Goal: Task Accomplishment & Management: Use online tool/utility

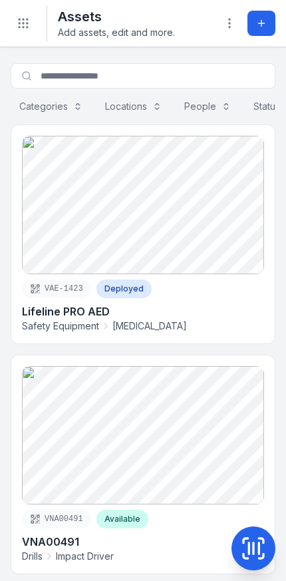
click at [253, 23] on button "Add asset" at bounding box center [262, 23] width 28 height 25
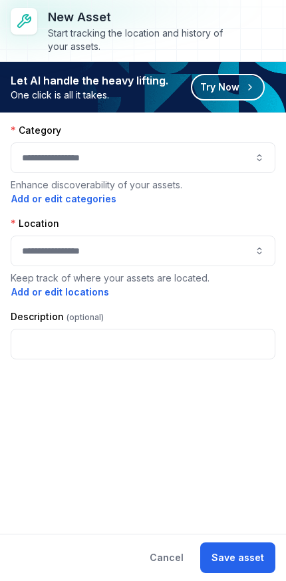
click at [237, 91] on button "Try Now" at bounding box center [228, 87] width 74 height 27
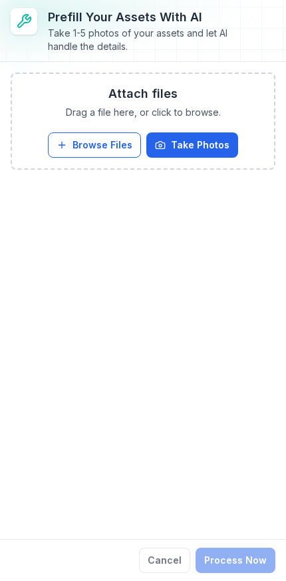
click at [202, 147] on button "Take Photos" at bounding box center [193, 145] width 92 height 25
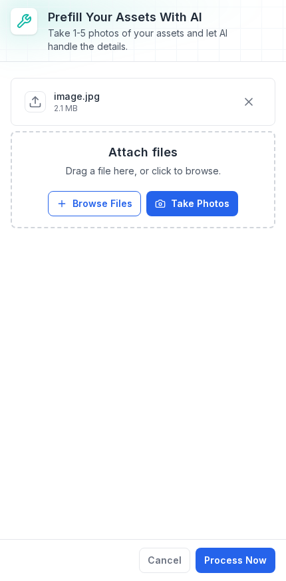
click at [218, 197] on button "Take Photos" at bounding box center [193, 203] width 92 height 25
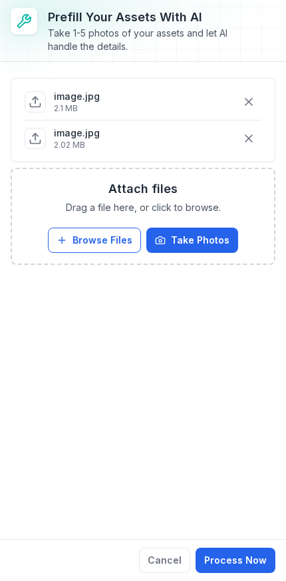
click at [246, 556] on button "Process Now" at bounding box center [236, 560] width 80 height 25
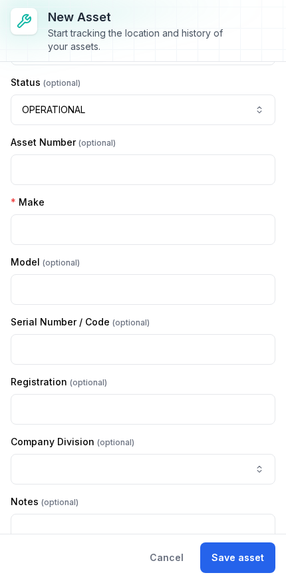
scroll to position [248, 0]
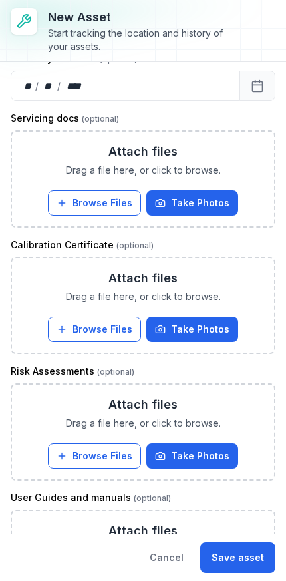
click at [238, 557] on button "Save asset" at bounding box center [237, 558] width 75 height 31
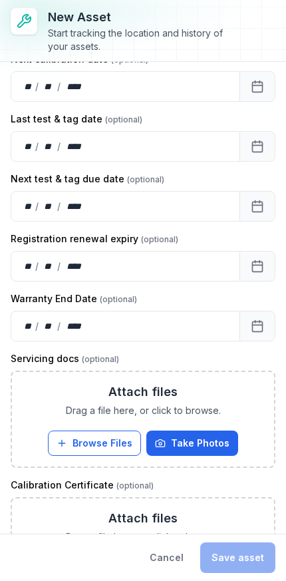
scroll to position [871, 0]
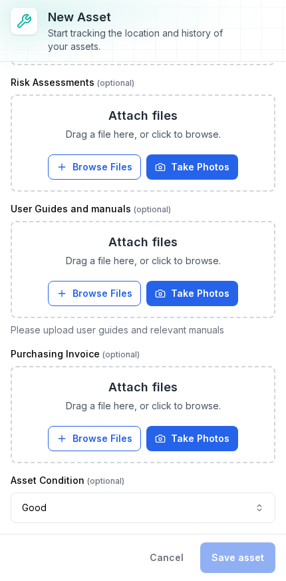
click at [249, 562] on div "Cancel Save asset" at bounding box center [207, 558] width 137 height 31
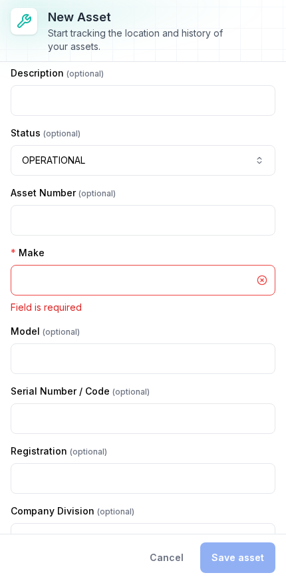
scroll to position [211, 0]
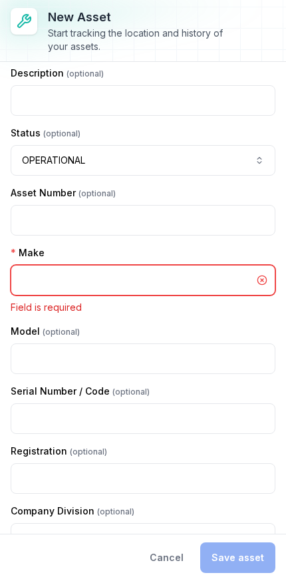
click at [198, 277] on input "text" at bounding box center [143, 280] width 265 height 31
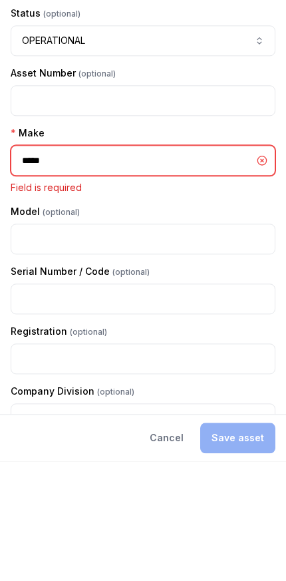
type input "*****"
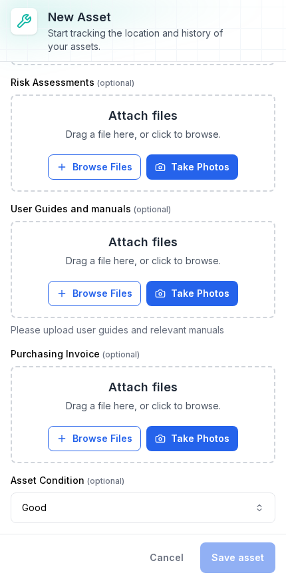
click at [241, 557] on div "Cancel Save asset" at bounding box center [207, 558] width 137 height 31
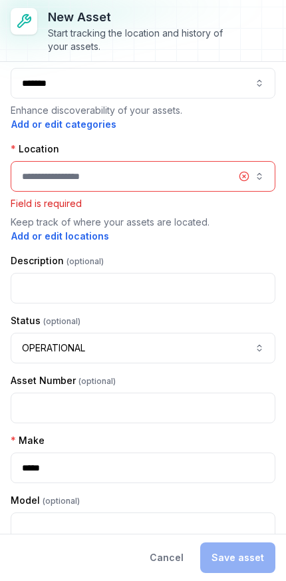
scroll to position [23, 0]
click at [200, 178] on button "button" at bounding box center [143, 176] width 265 height 31
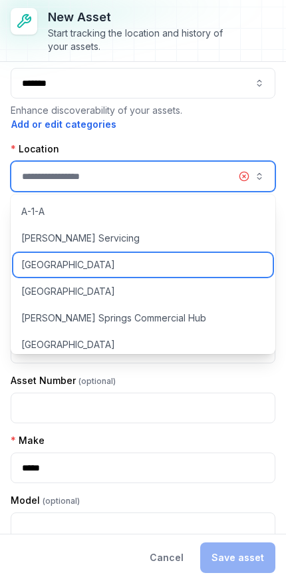
click at [139, 268] on div "[GEOGRAPHIC_DATA]" at bounding box center [143, 265] width 260 height 24
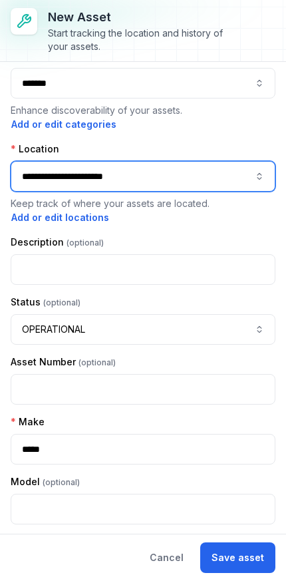
click at [184, 176] on button "**********" at bounding box center [143, 176] width 265 height 31
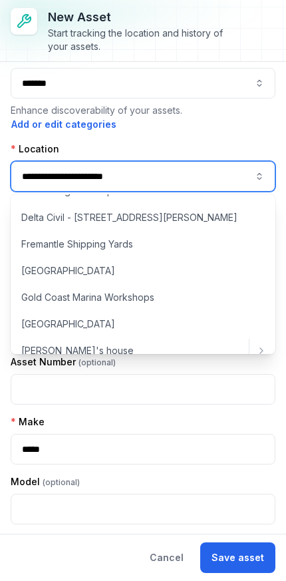
scroll to position [361, 0]
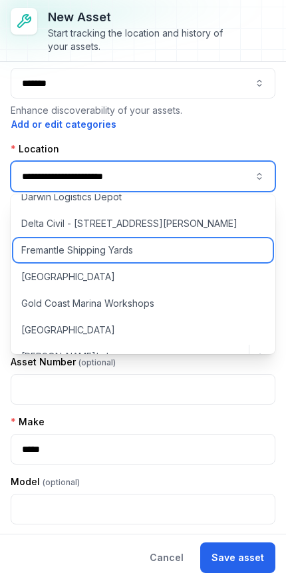
click at [136, 256] on div "Fremantle Shipping Yards" at bounding box center [143, 250] width 260 height 24
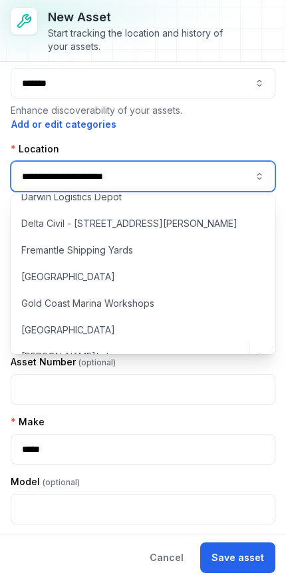
type input "**********"
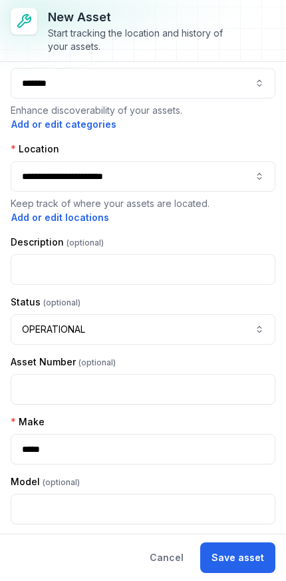
click at [244, 557] on button "Save asset" at bounding box center [237, 558] width 75 height 31
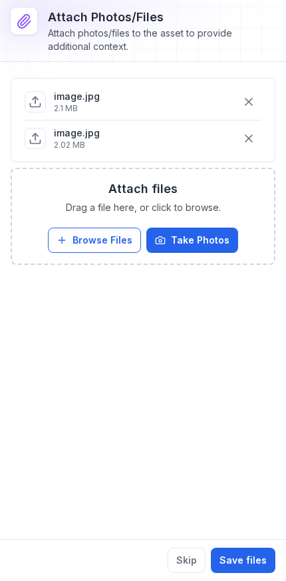
click at [252, 561] on button "Save files" at bounding box center [243, 560] width 65 height 25
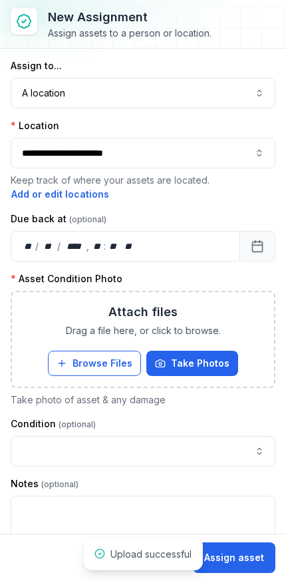
click at [202, 366] on button "Take Photos" at bounding box center [193, 363] width 92 height 25
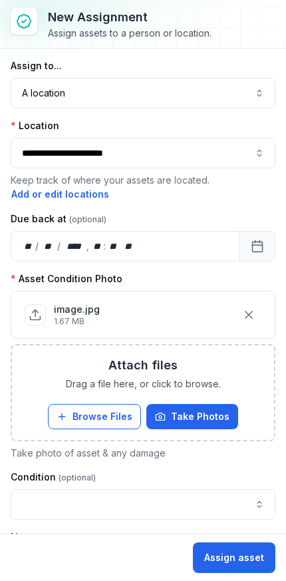
click at [250, 564] on button "Assign asset" at bounding box center [234, 558] width 83 height 31
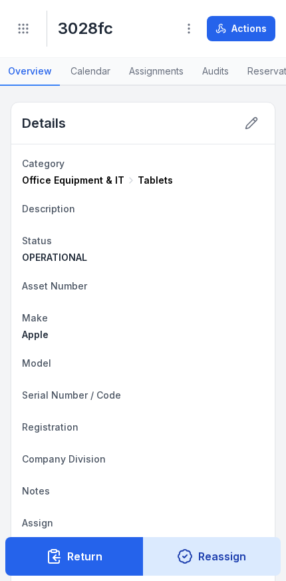
click at [188, 21] on button at bounding box center [188, 28] width 25 height 25
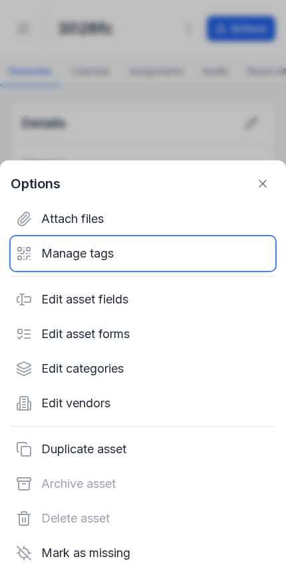
click at [121, 257] on div "Manage tags" at bounding box center [143, 253] width 265 height 35
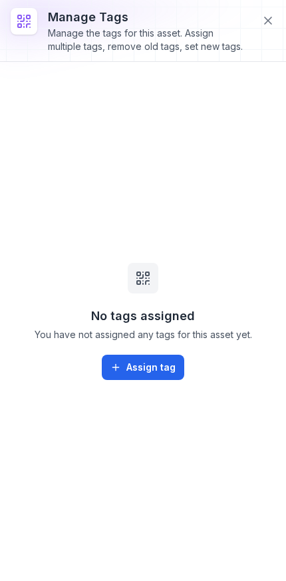
click at [152, 380] on button "Assign tag" at bounding box center [143, 367] width 83 height 25
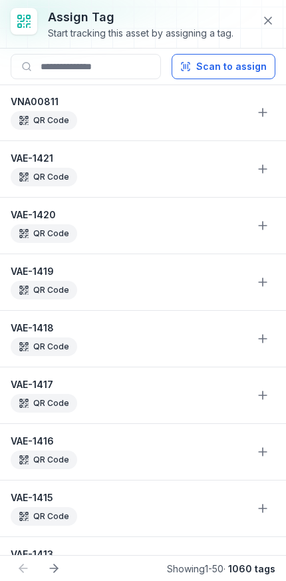
click at [210, 79] on button "Scan to assign" at bounding box center [224, 66] width 104 height 25
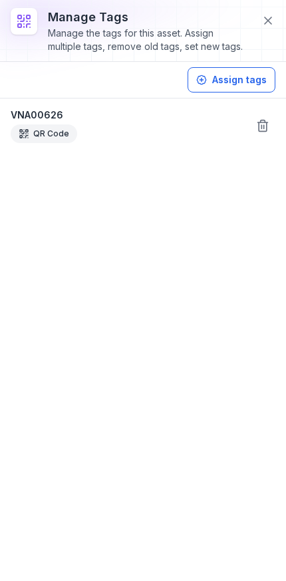
click at [268, 29] on button at bounding box center [268, 20] width 25 height 25
